Goal: Task Accomplishment & Management: Manage account settings

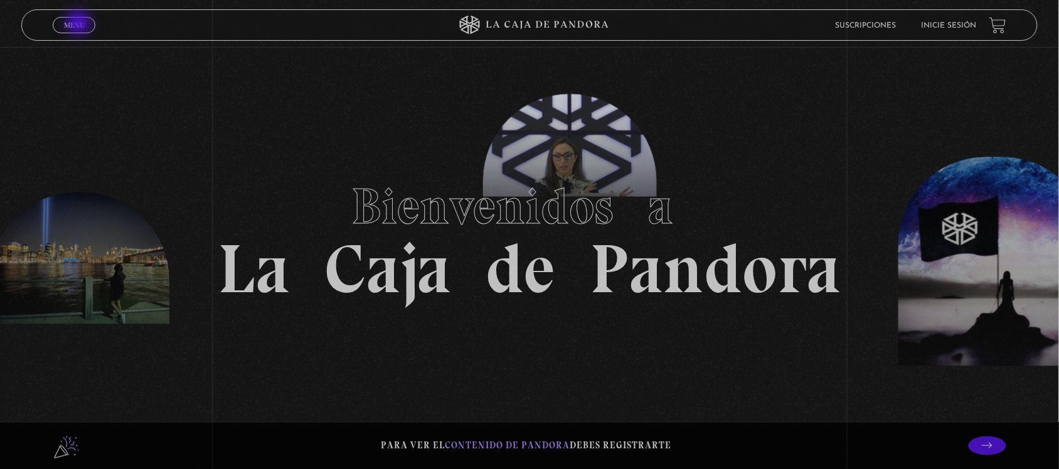
click at [72, 23] on span "Menu" at bounding box center [74, 25] width 21 height 8
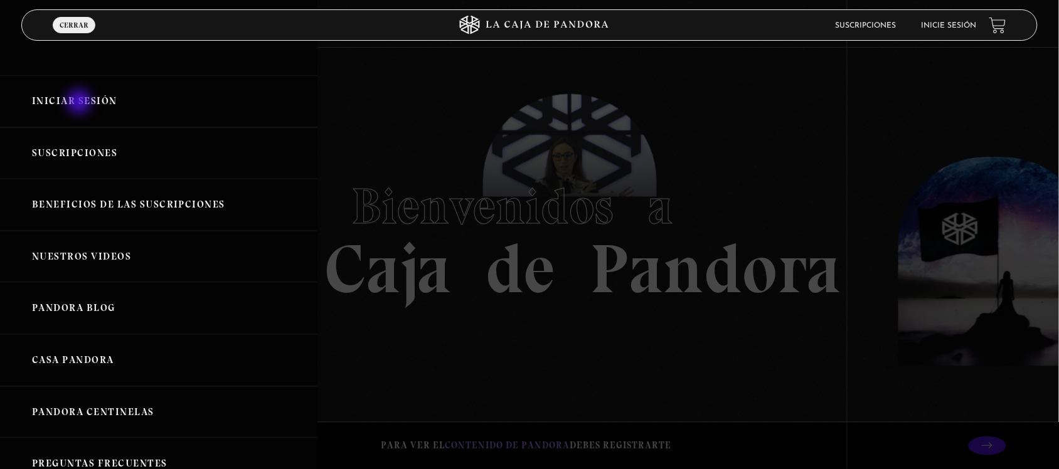
click at [80, 102] on link "Iniciar Sesión" at bounding box center [158, 101] width 317 height 52
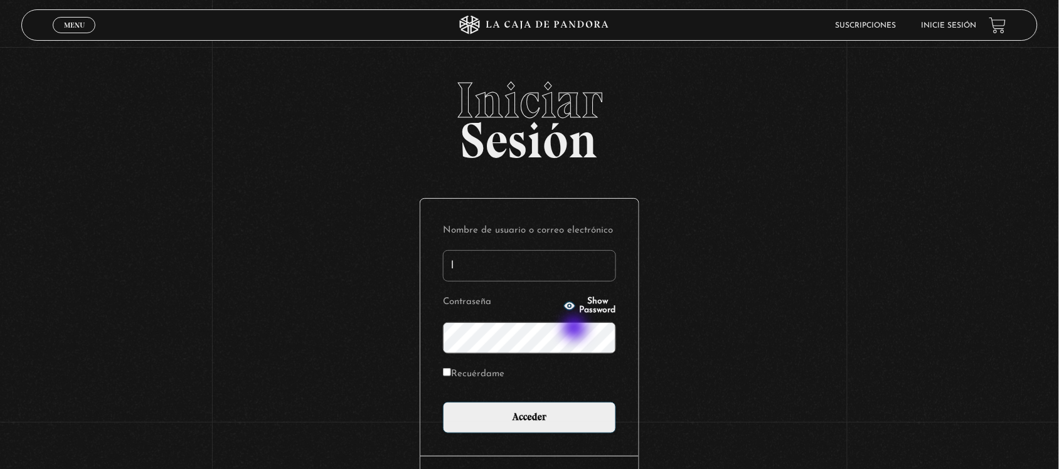
type input "lissettemurillo@gmail.com"
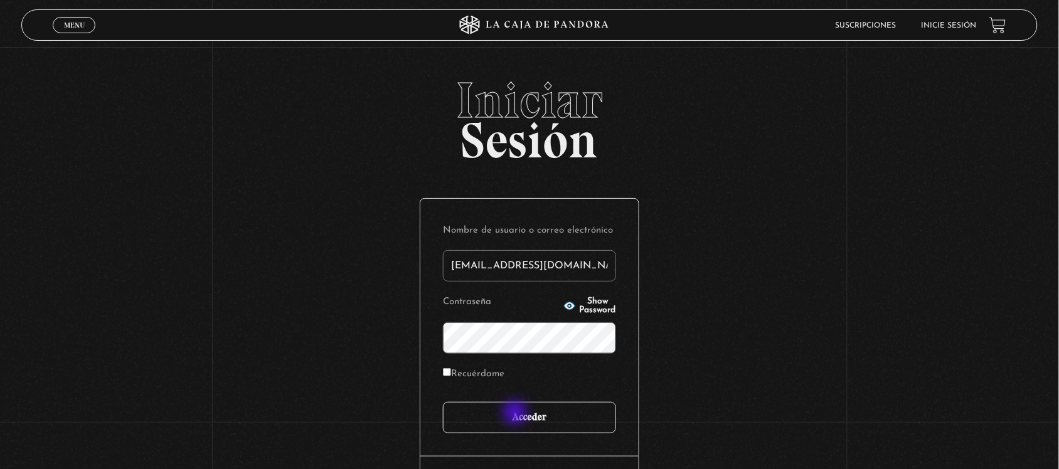
click at [516, 414] on input "Acceder" at bounding box center [529, 417] width 173 height 31
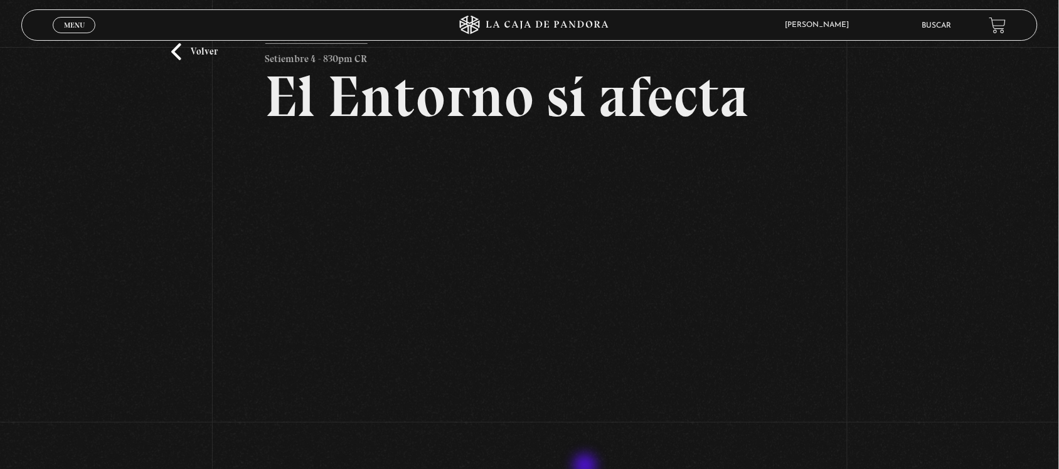
scroll to position [78, 0]
